Goal: Information Seeking & Learning: Learn about a topic

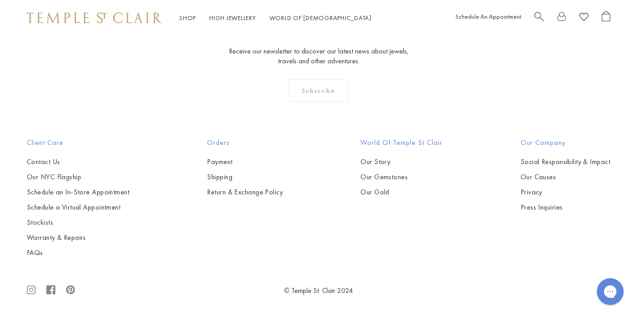
scroll to position [2185, 0]
click at [231, 19] on link "High Jewellery High Jewellery" at bounding box center [232, 18] width 47 height 8
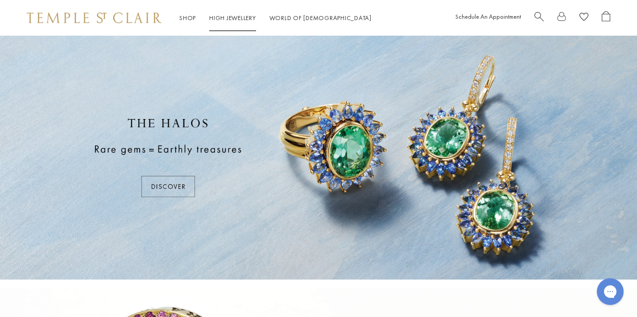
click at [224, 18] on link "High Jewellery High Jewellery" at bounding box center [232, 18] width 47 height 8
click at [170, 188] on div at bounding box center [318, 158] width 637 height 244
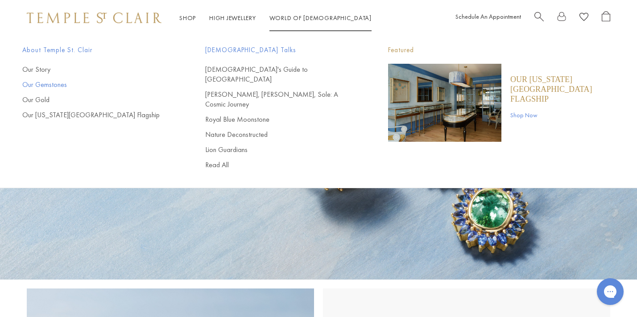
click at [60, 82] on link "Our Gemstones" at bounding box center [95, 85] width 147 height 10
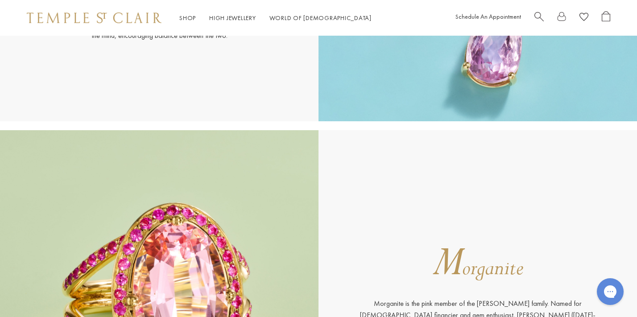
scroll to position [4423, 0]
